Goal: Go to known website: Access a specific website the user already knows

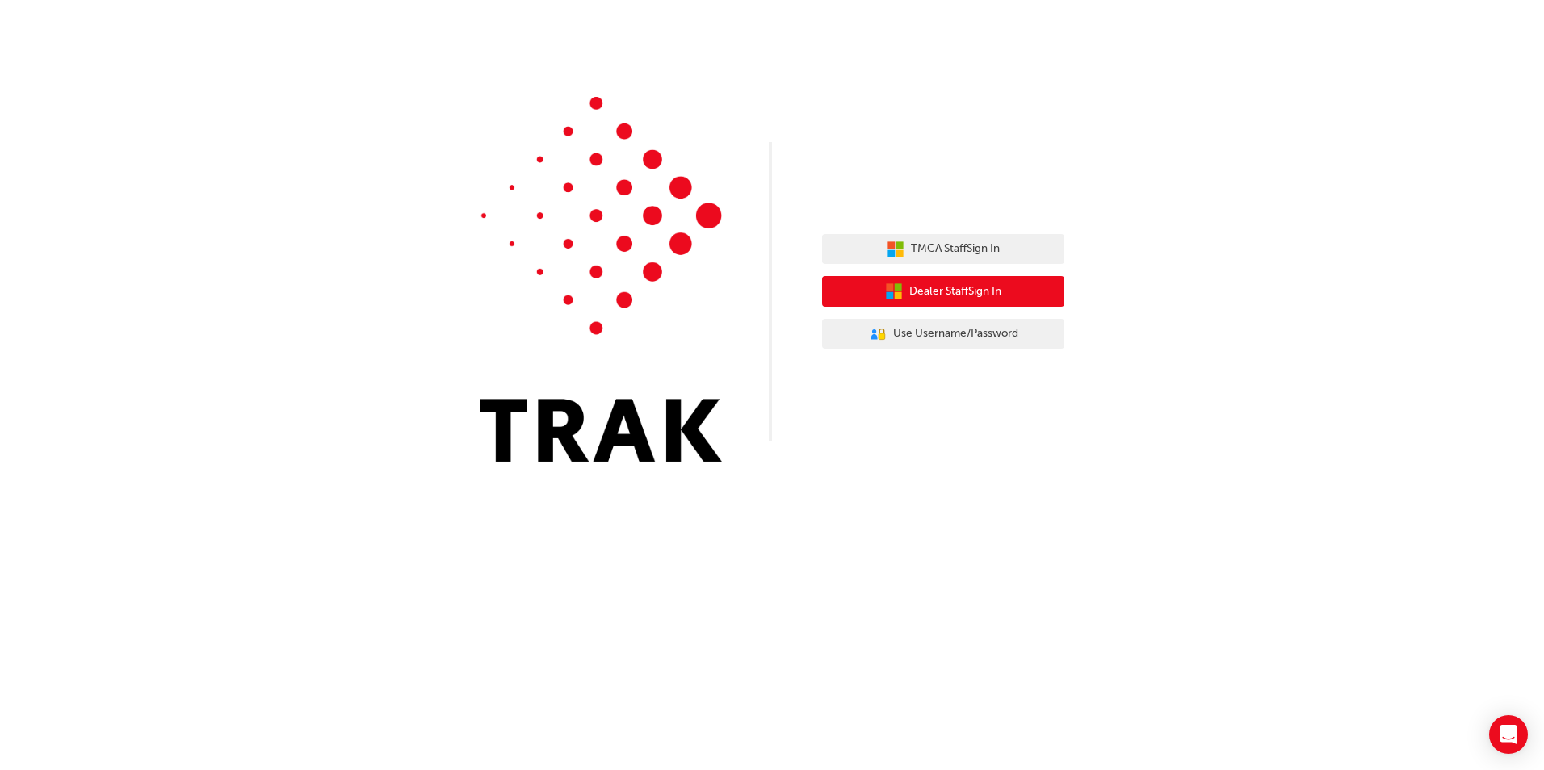
click at [943, 287] on span "Dealer Staff Sign In" at bounding box center [955, 292] width 92 height 19
